Goal: Share content: Share content

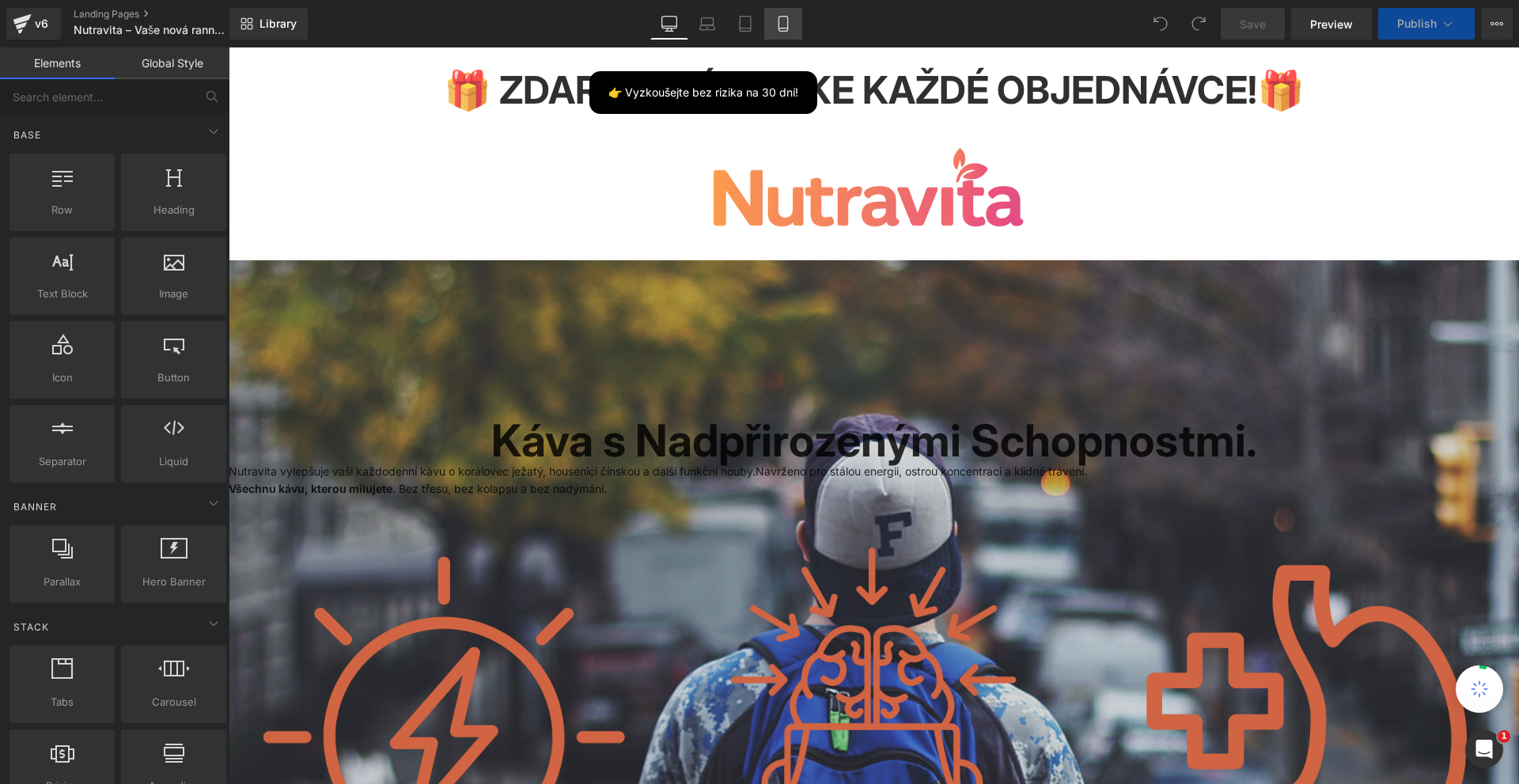
click at [779, 19] on icon at bounding box center [782, 23] width 9 height 15
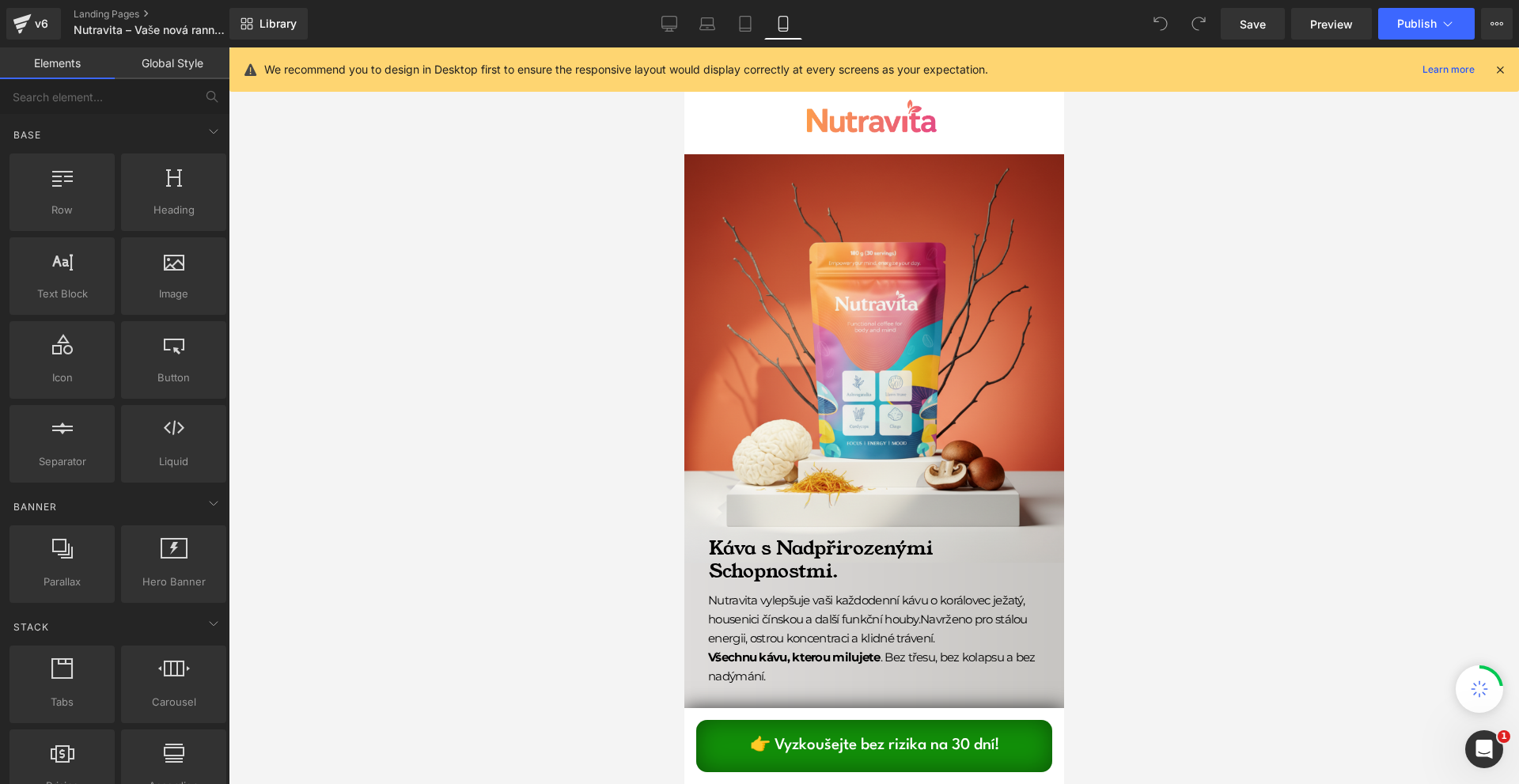
click at [1501, 67] on icon at bounding box center [1499, 69] width 15 height 15
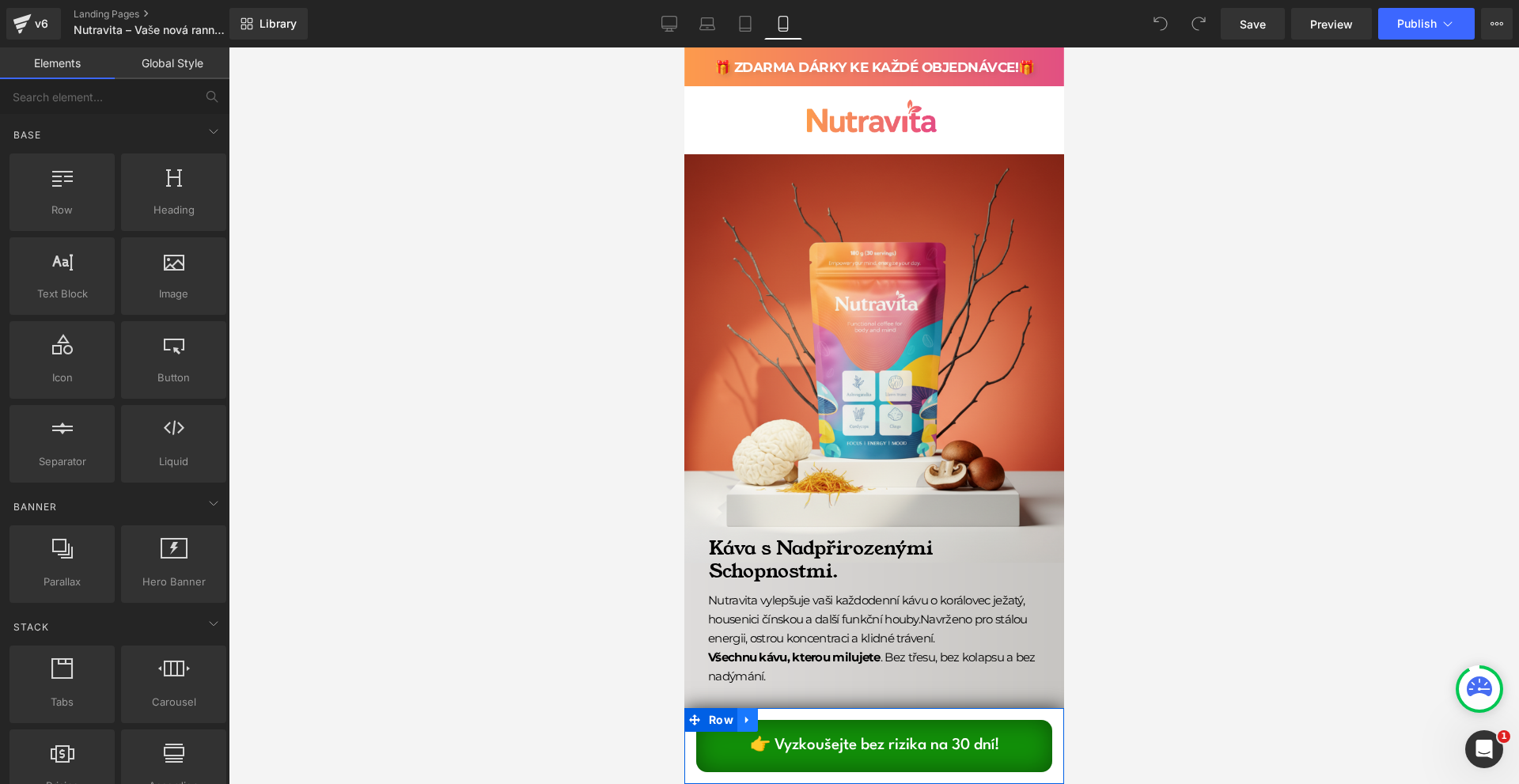
click at [739, 711] on link at bounding box center [746, 720] width 20 height 23
click at [743, 714] on div "Rendering Content" at bounding box center [760, 722] width 98 height 18
click at [740, 712] on link at bounding box center [746, 720] width 20 height 23
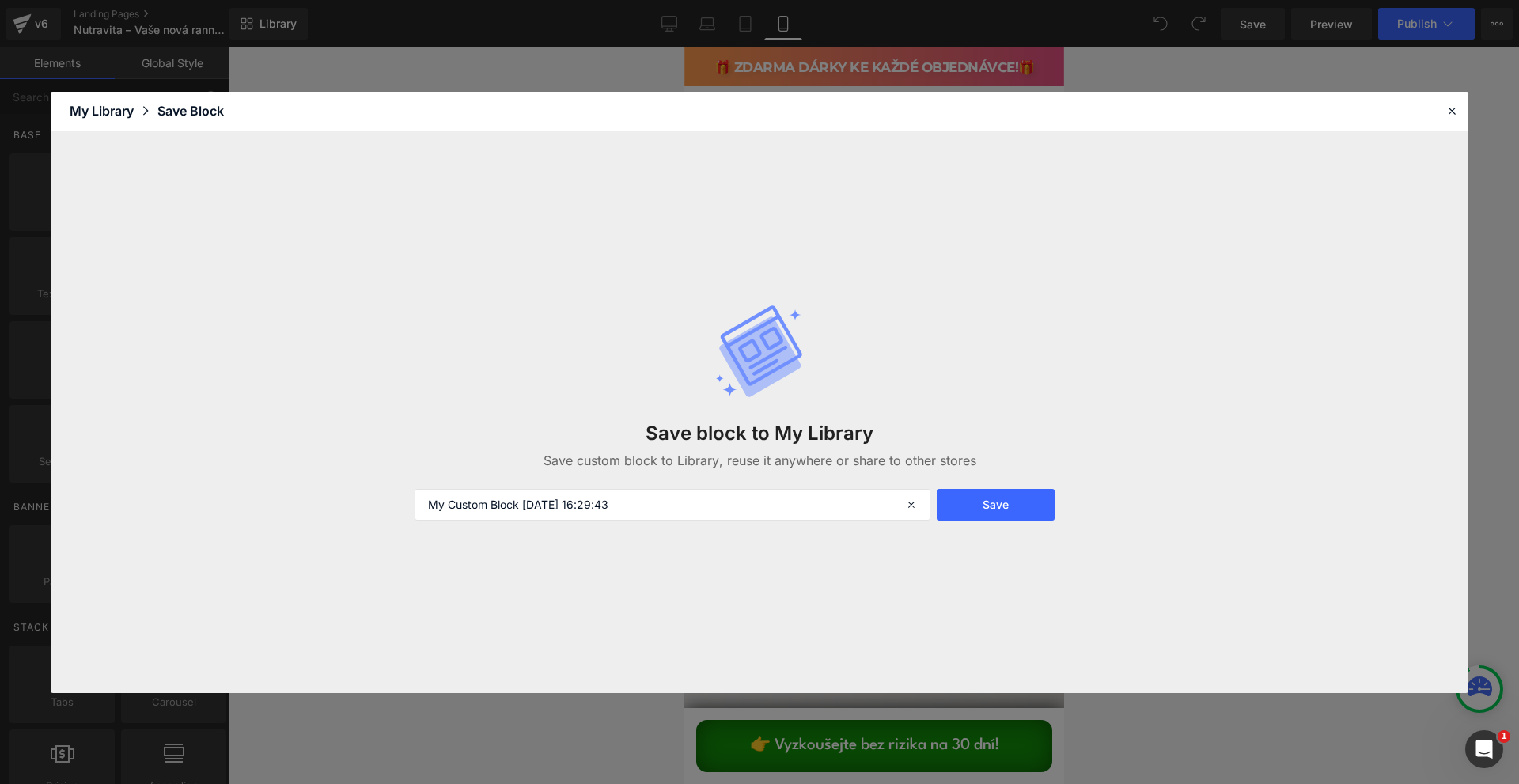
click at [629, 524] on div "Save block to My Library Save custom block to Library, reuse it anywhere or sha…" at bounding box center [759, 412] width 709 height 280
click at [632, 505] on input "My Custom Block [DATE] 16:29:43" at bounding box center [672, 504] width 516 height 31
type input "sticky to export"
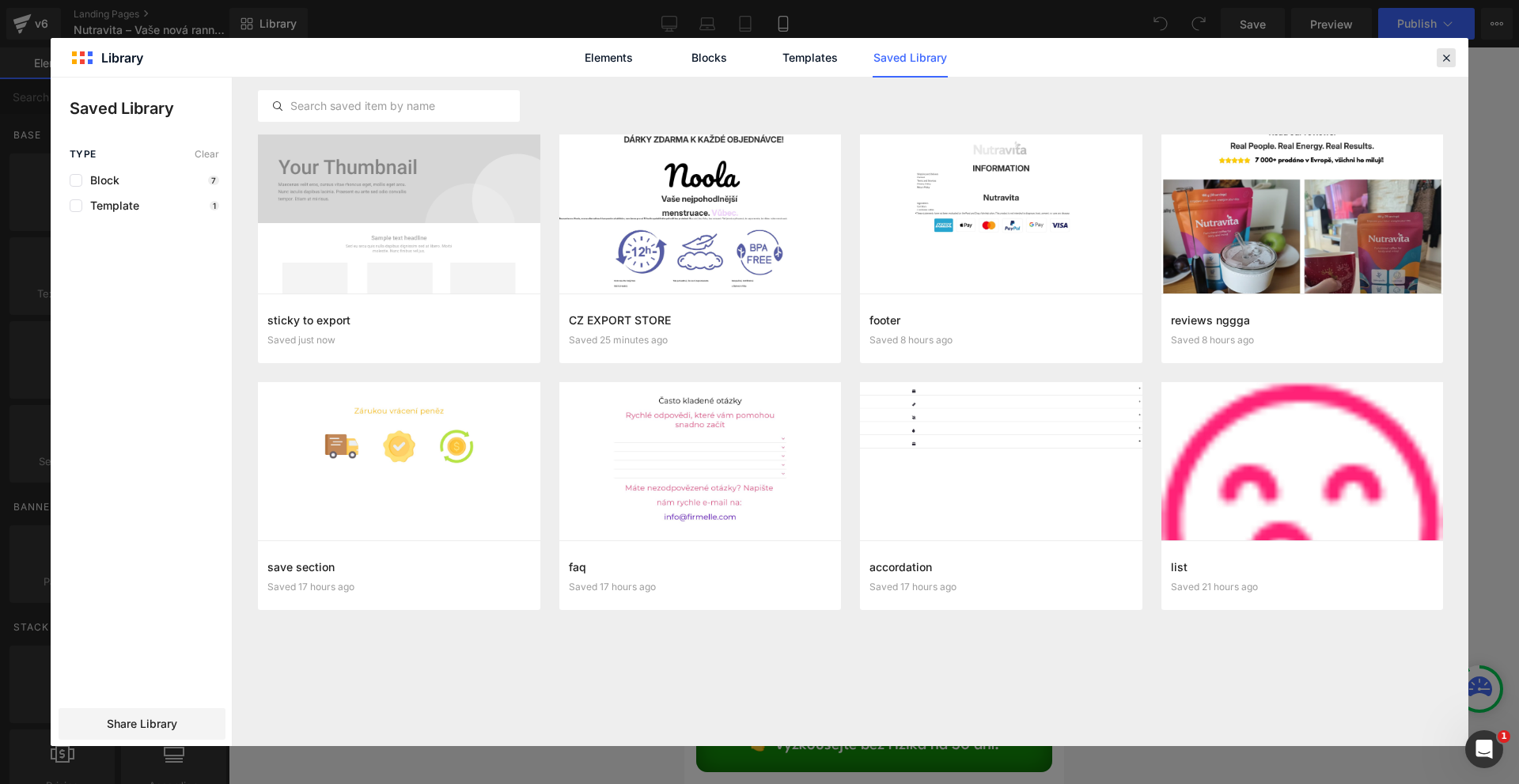
click at [1444, 62] on icon at bounding box center [1446, 58] width 15 height 15
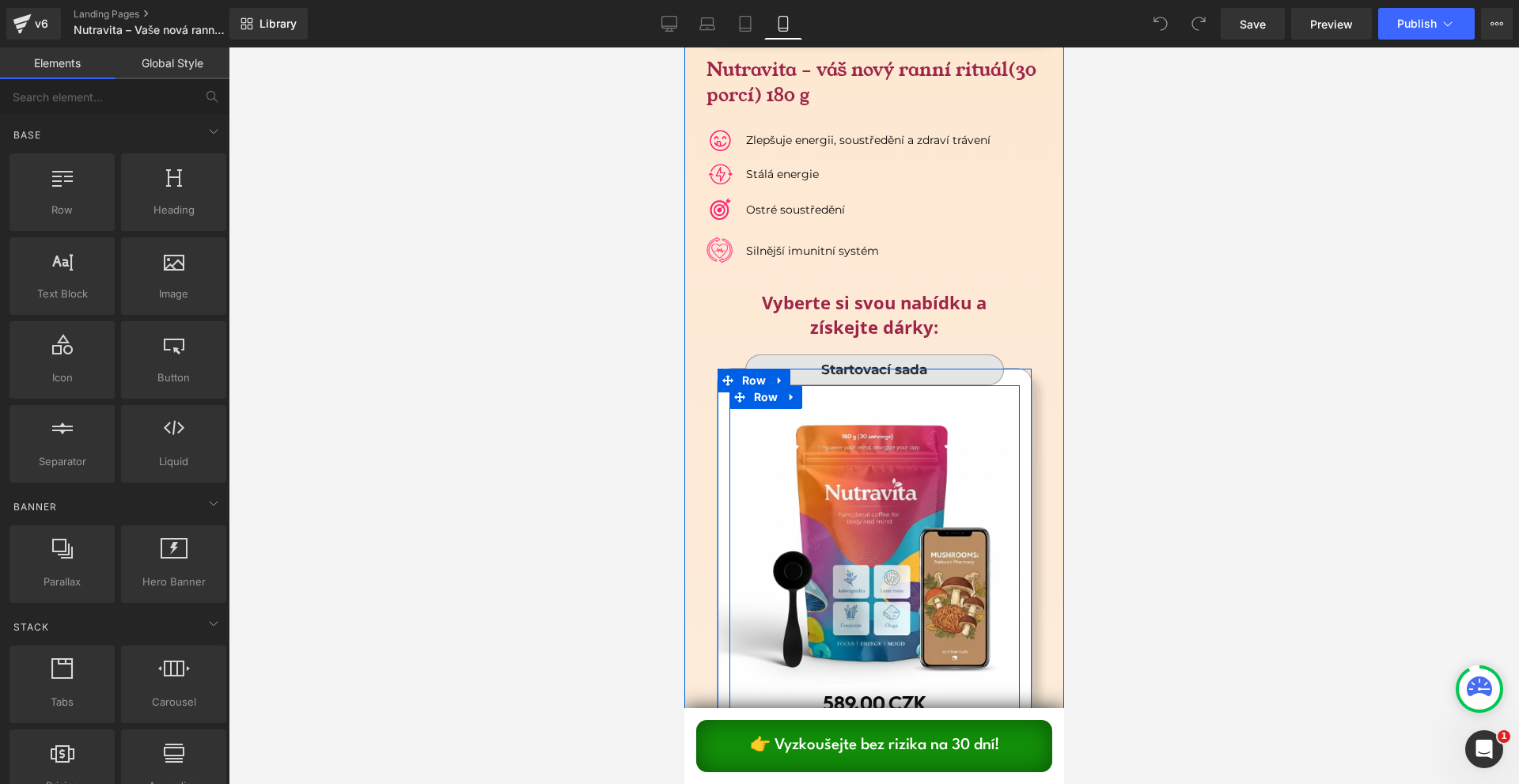
scroll to position [10121, 0]
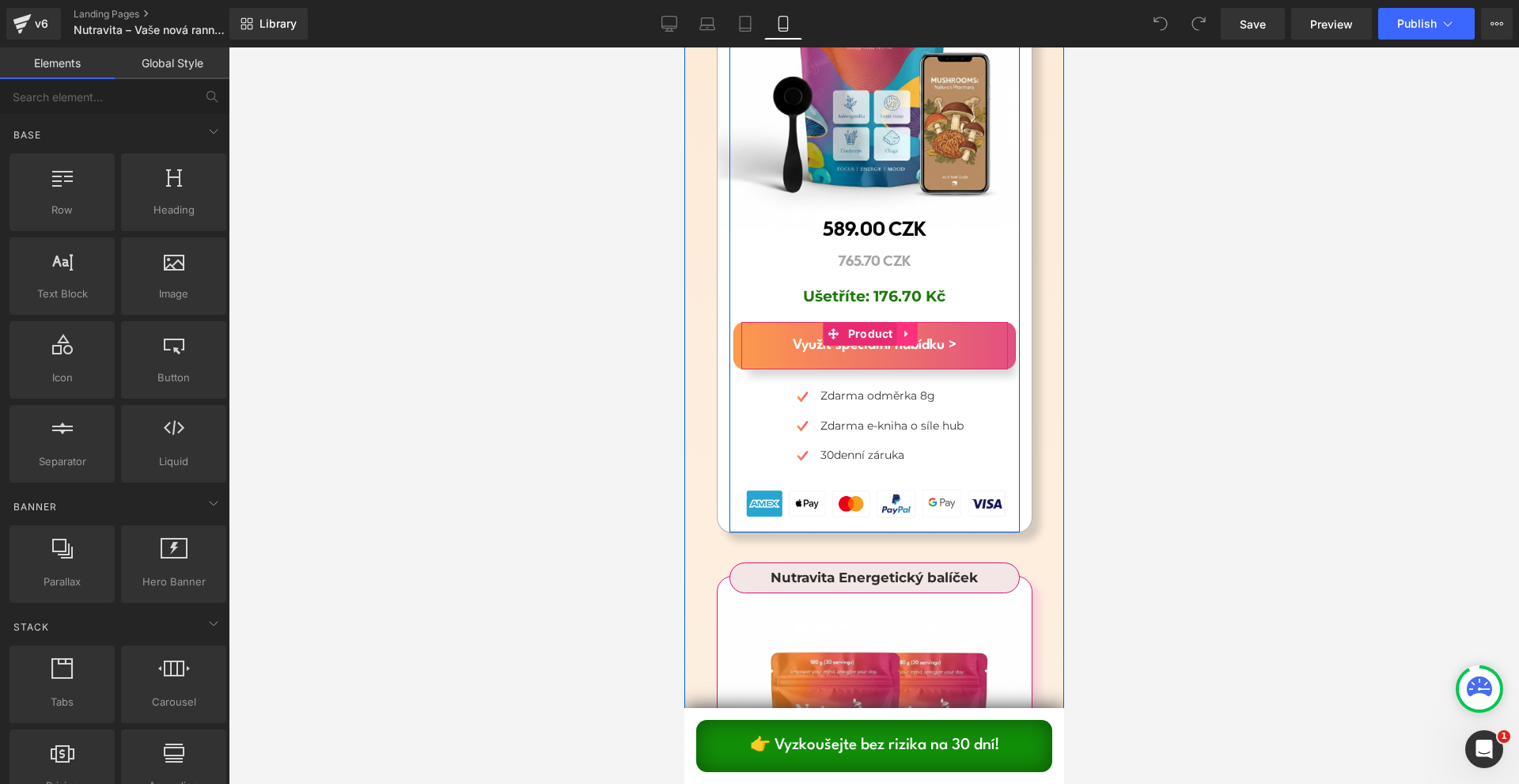
click at [901, 329] on icon at bounding box center [906, 334] width 11 height 12
click at [873, 329] on icon at bounding box center [875, 333] width 11 height 11
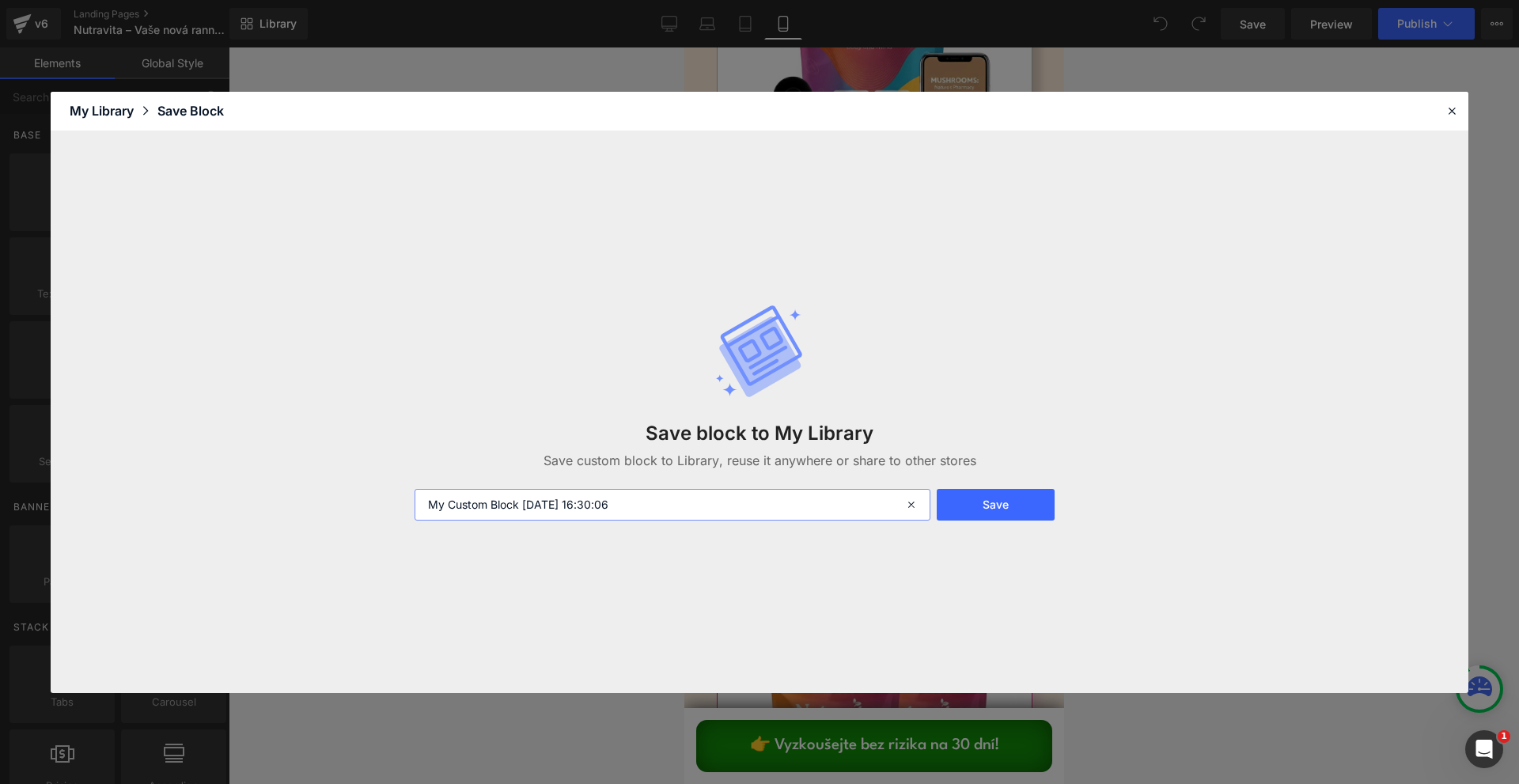
click at [772, 492] on input "My Custom Block [DATE] 16:30:06" at bounding box center [672, 504] width 516 height 31
click at [1454, 115] on icon at bounding box center [1452, 110] width 15 height 15
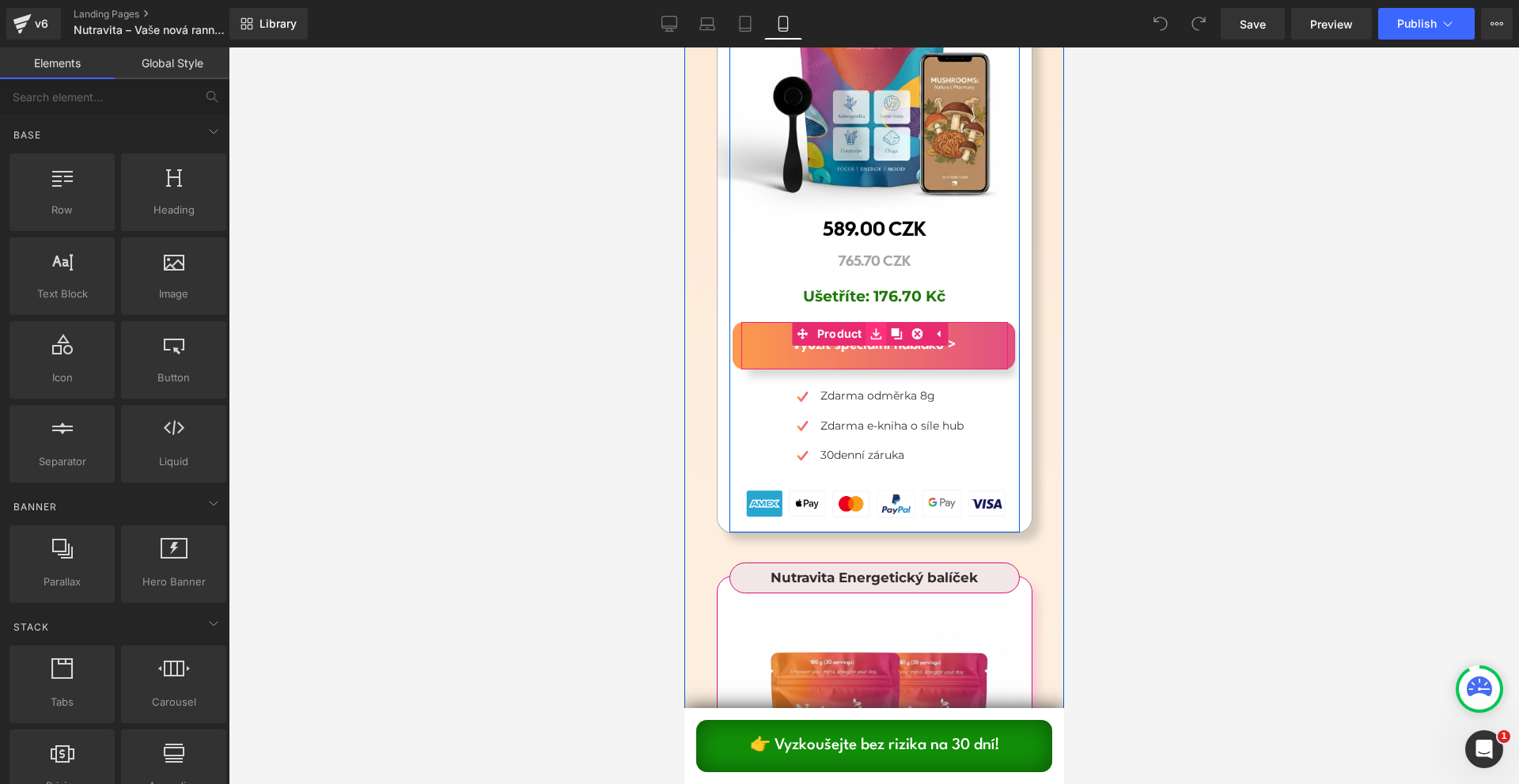
click at [876, 329] on icon at bounding box center [875, 333] width 11 height 11
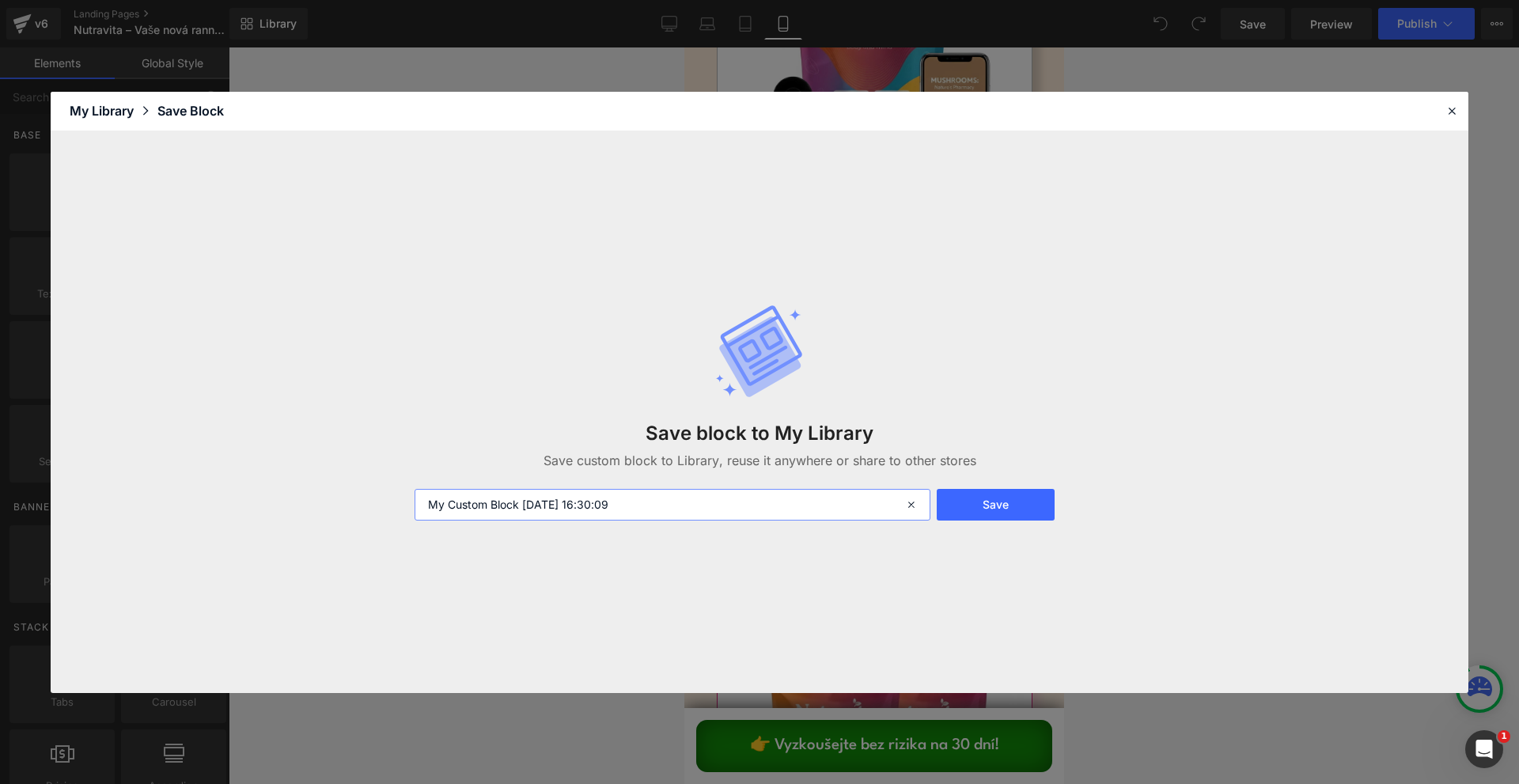
click at [654, 491] on input "My Custom Block [DATE] 16:30:09" at bounding box center [672, 504] width 516 height 31
type input "atc"
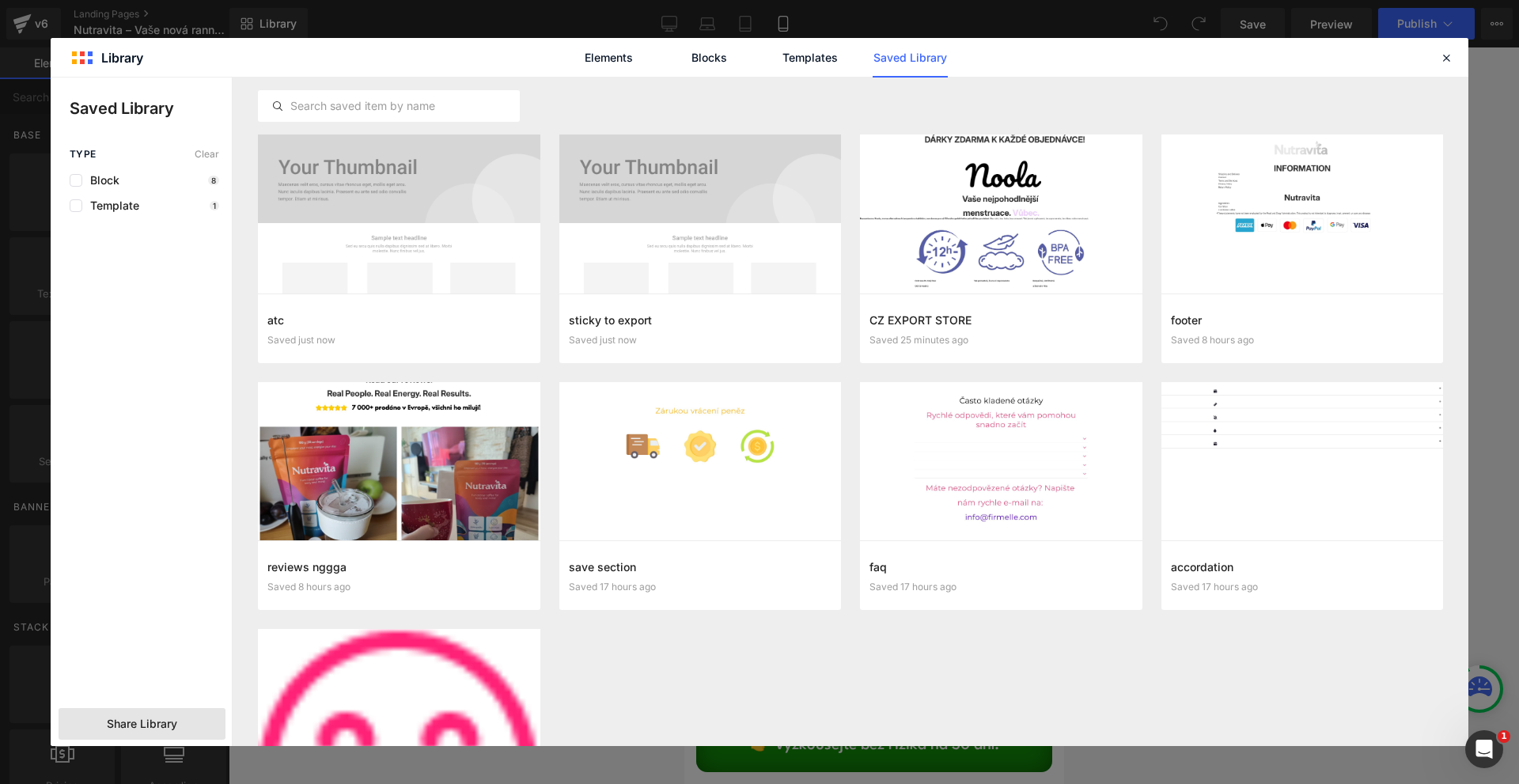
click at [161, 723] on span "Share Library" at bounding box center [141, 724] width 70 height 16
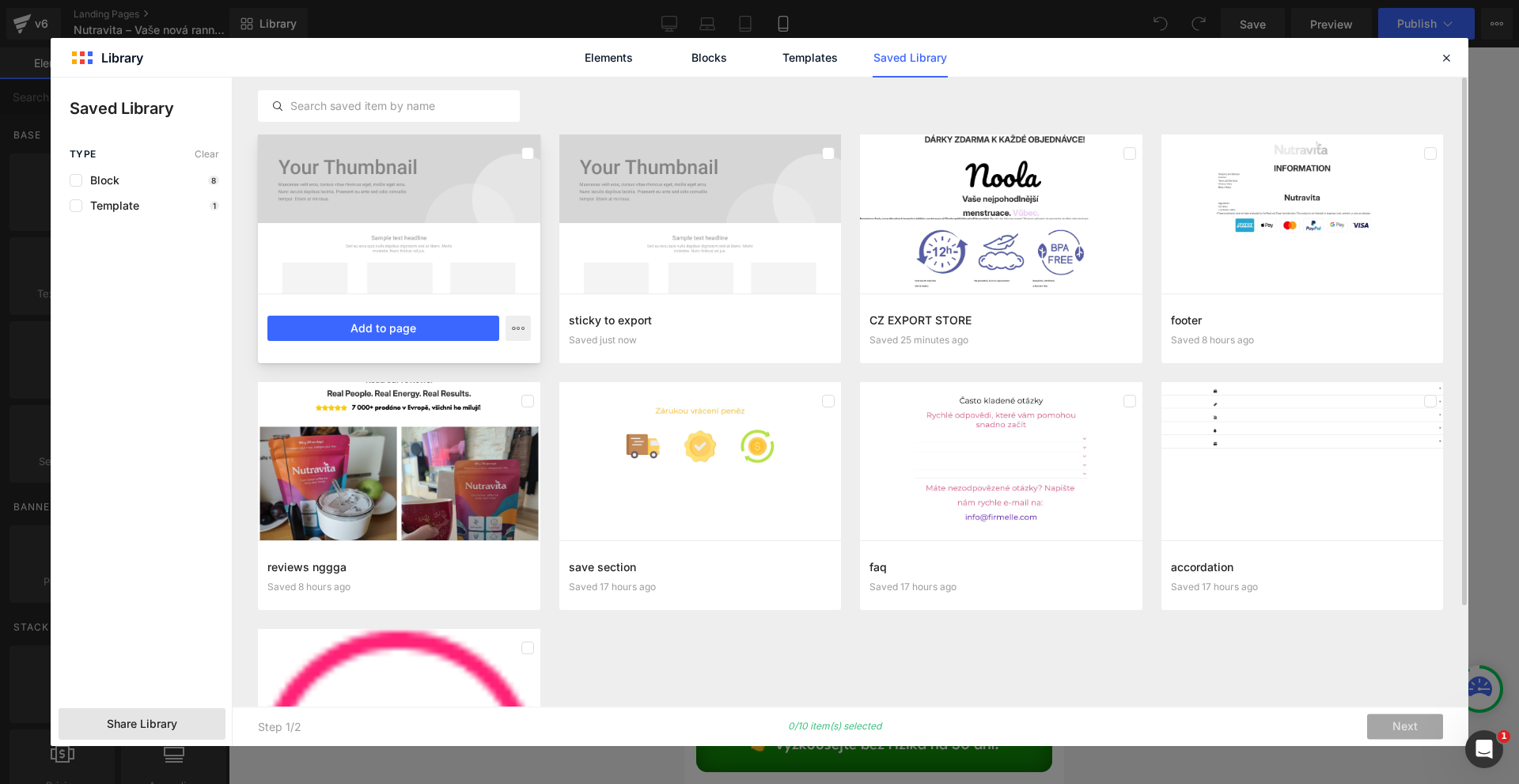
click at [370, 259] on div at bounding box center [398, 214] width 282 height 159
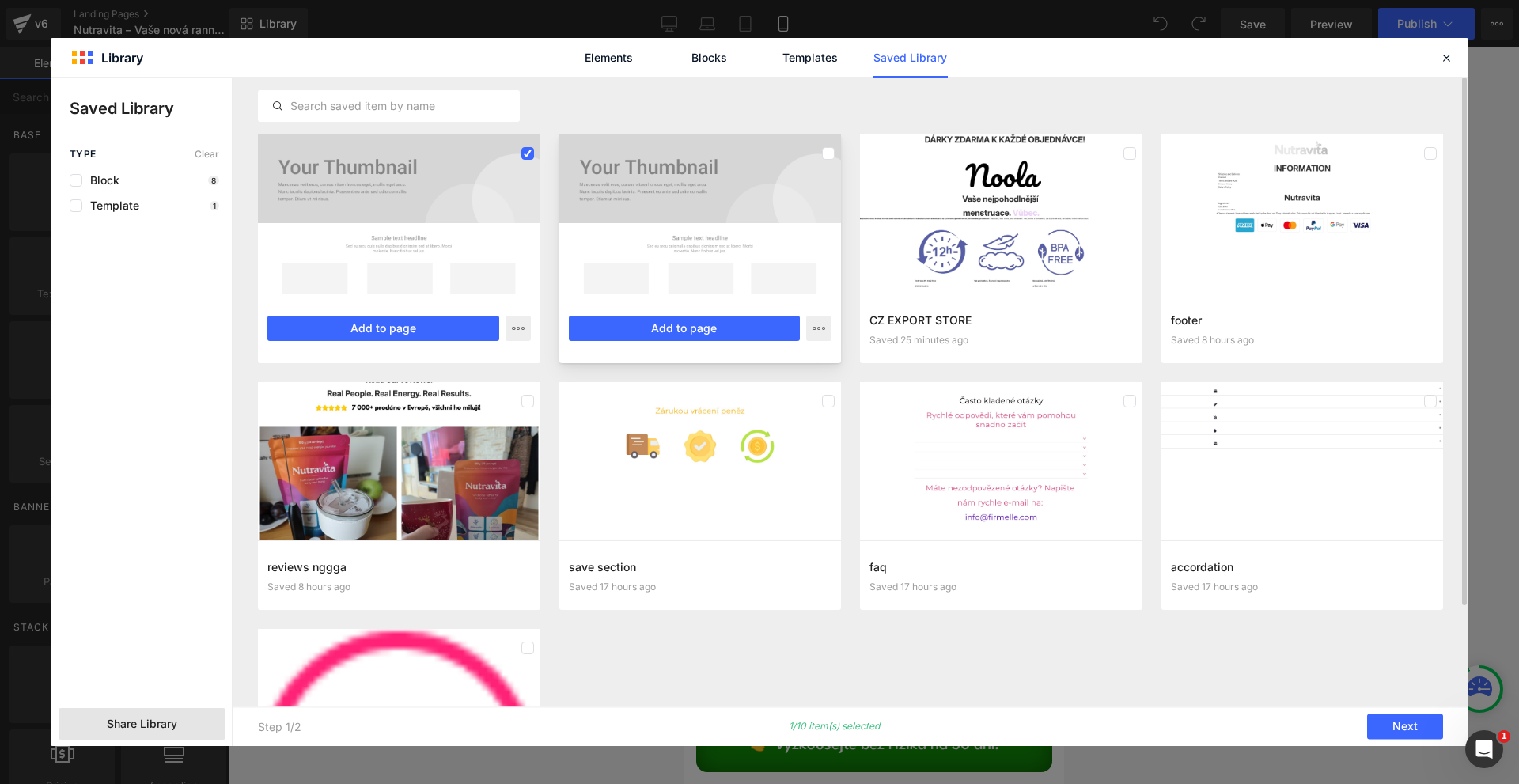
click at [644, 236] on div at bounding box center [700, 214] width 282 height 159
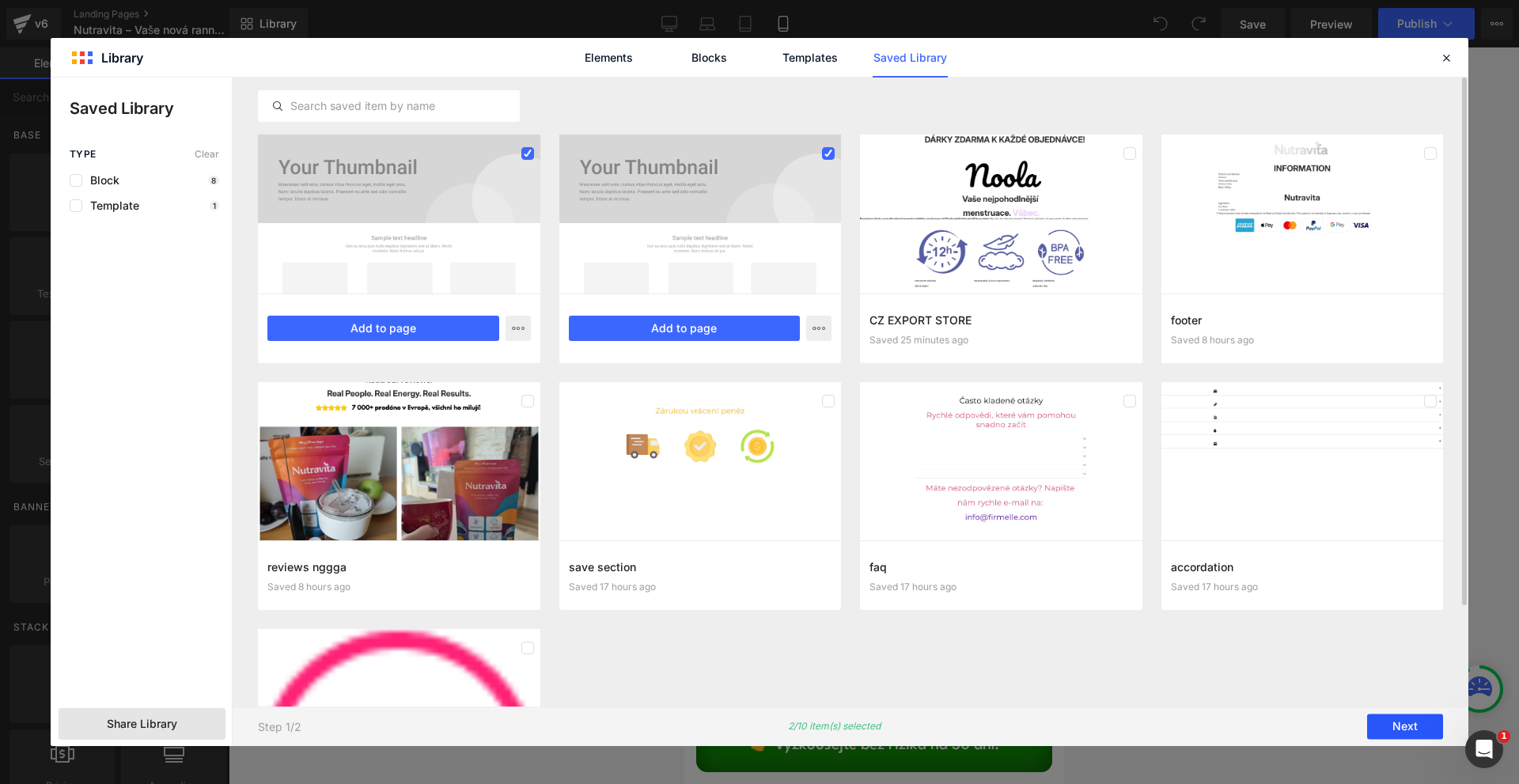
click at [1398, 723] on button "Next" at bounding box center [1405, 726] width 76 height 25
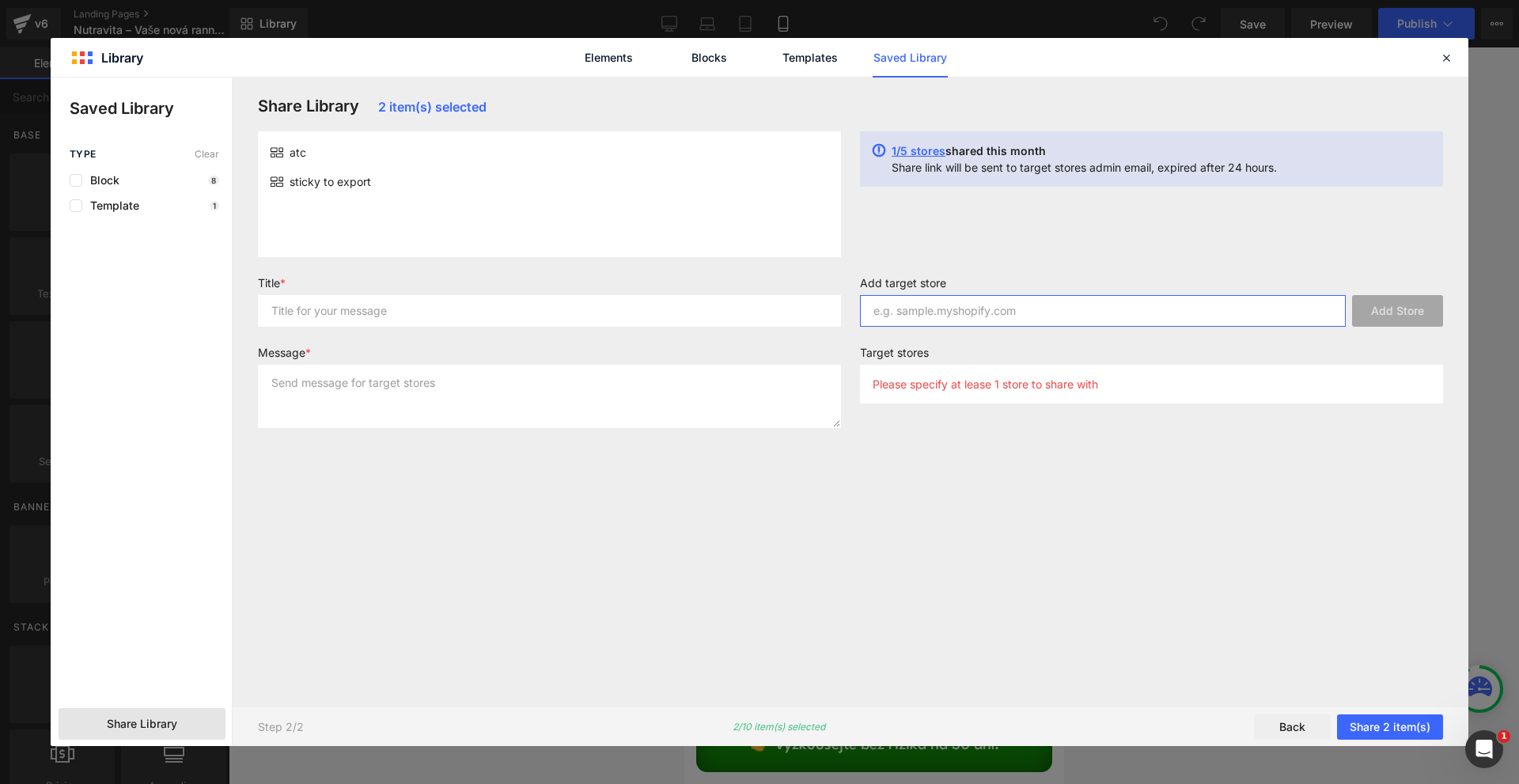
click at [977, 316] on input "text" at bounding box center [1102, 310] width 486 height 31
type input "asd"
click at [627, 318] on input "text" at bounding box center [549, 310] width 583 height 31
type input "asd"
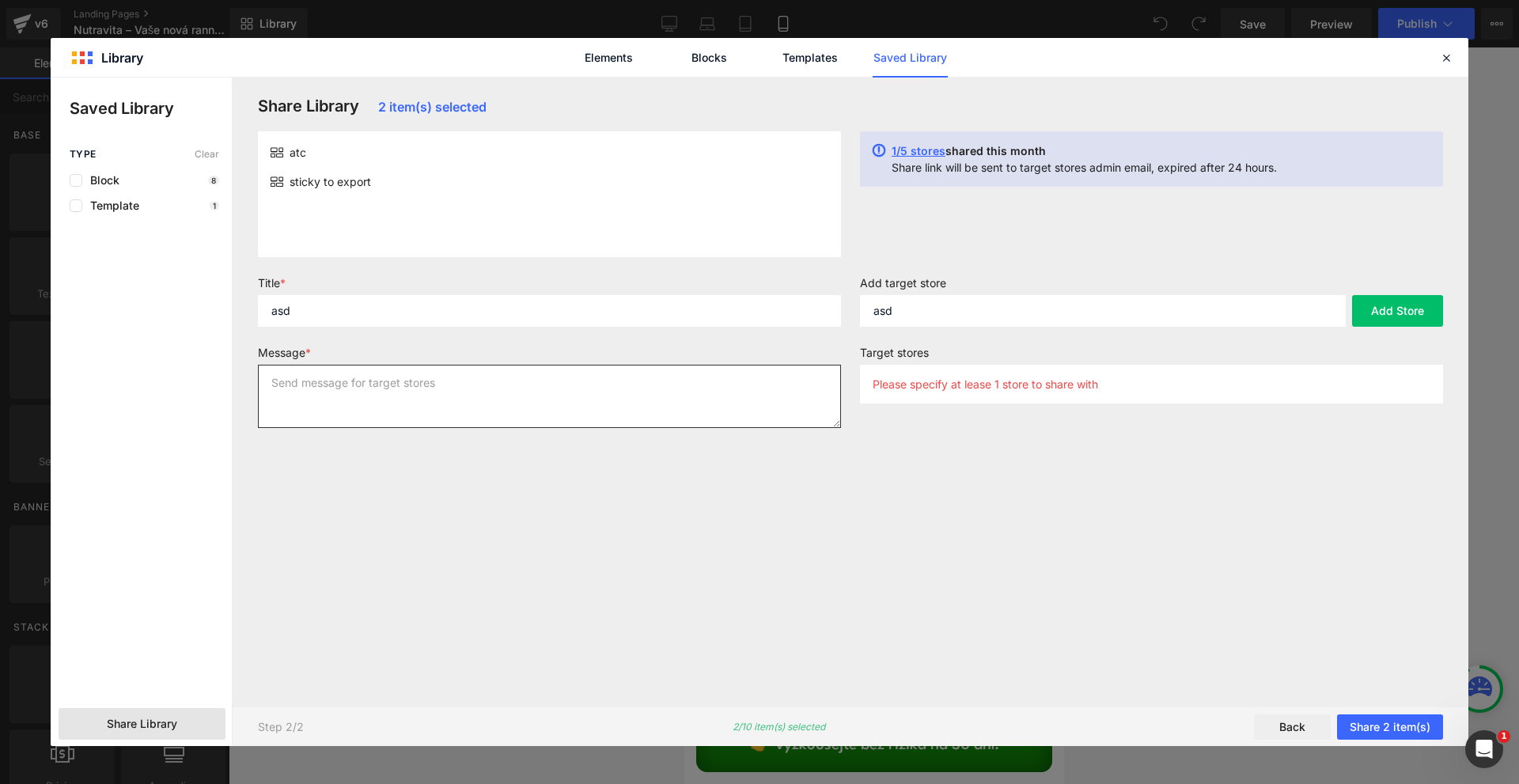
click at [570, 387] on textarea at bounding box center [549, 396] width 583 height 63
type textarea "asd"
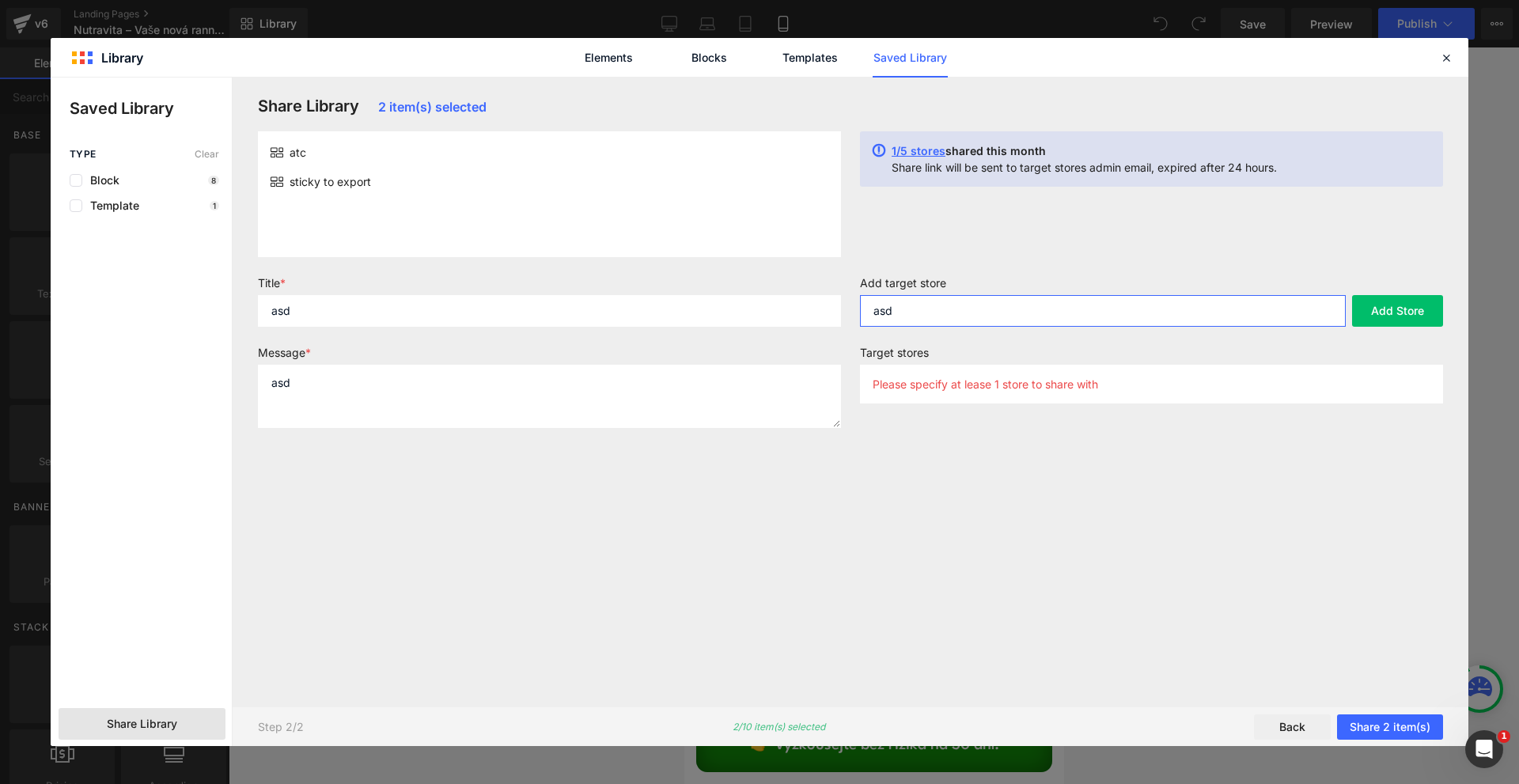
click at [909, 303] on input "asd" at bounding box center [1102, 310] width 486 height 31
click at [913, 313] on input "asd" at bounding box center [1102, 310] width 486 height 31
paste input "[DOMAIN_NAME]"
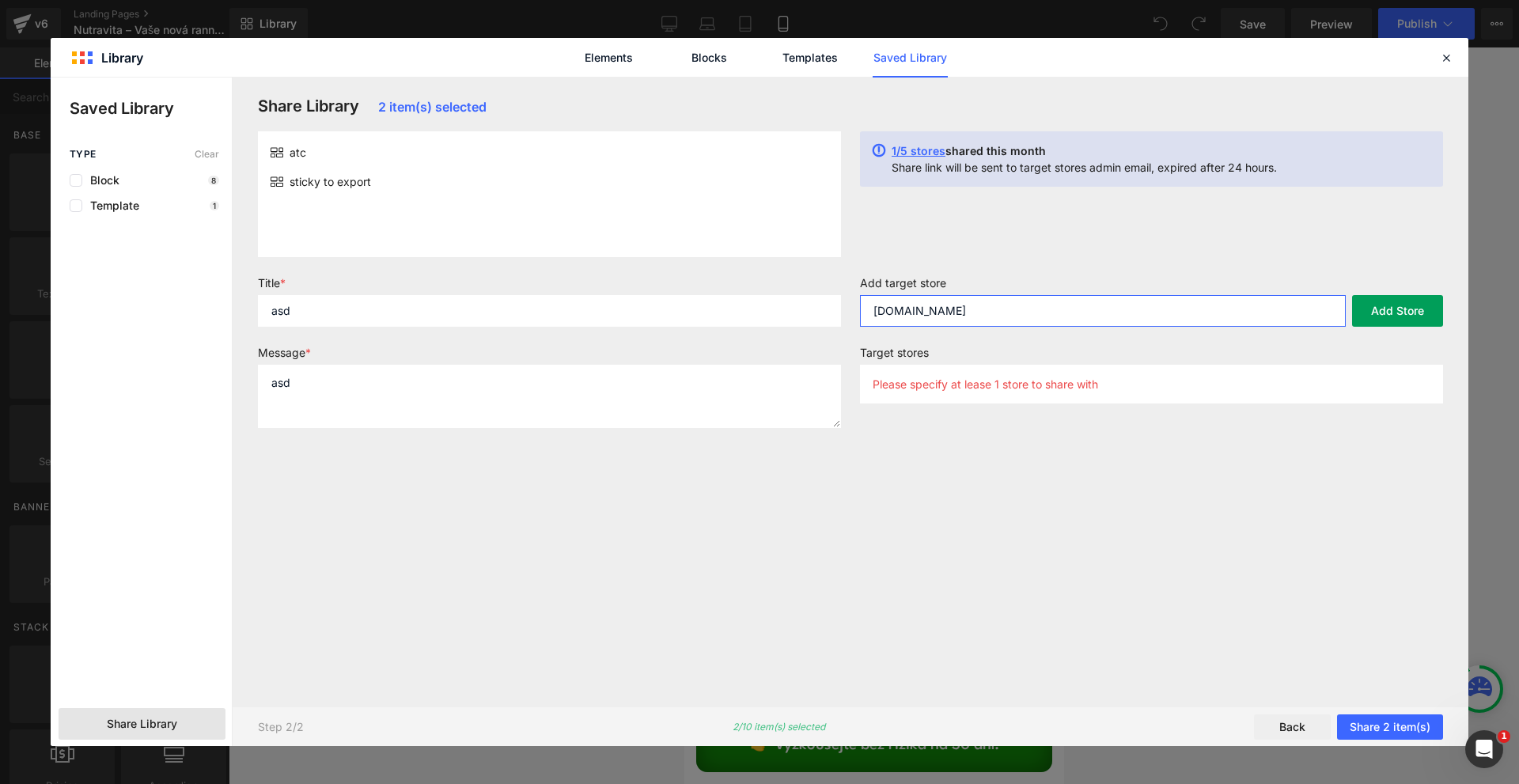
type input "[DOMAIN_NAME]"
click at [1390, 320] on button "Add Store" at bounding box center [1397, 310] width 91 height 31
click at [1378, 725] on button "Share 2 item(s)" at bounding box center [1389, 726] width 106 height 25
